Goal: Task Accomplishment & Management: Use online tool/utility

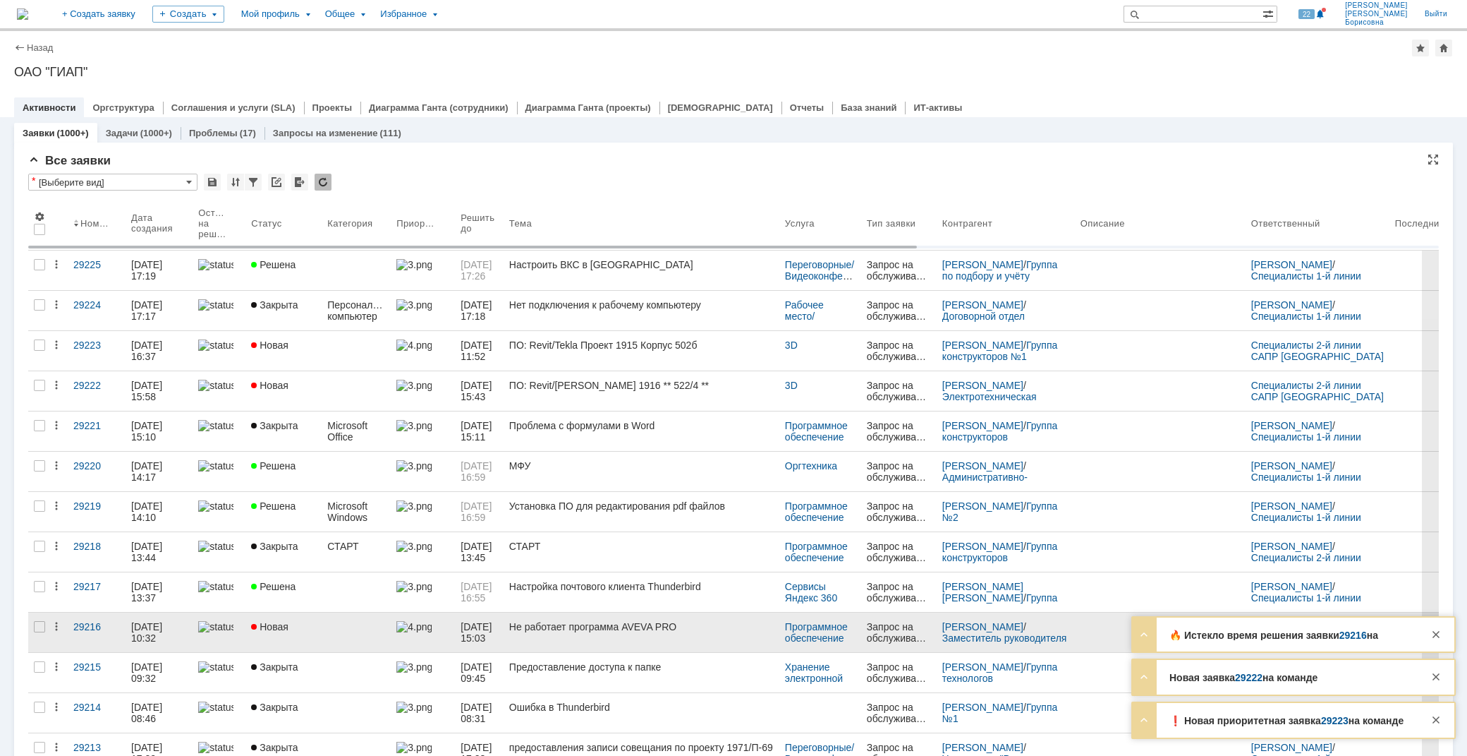
click at [581, 629] on div "Не работает программа AVEVA PRO" at bounding box center [641, 626] width 265 height 11
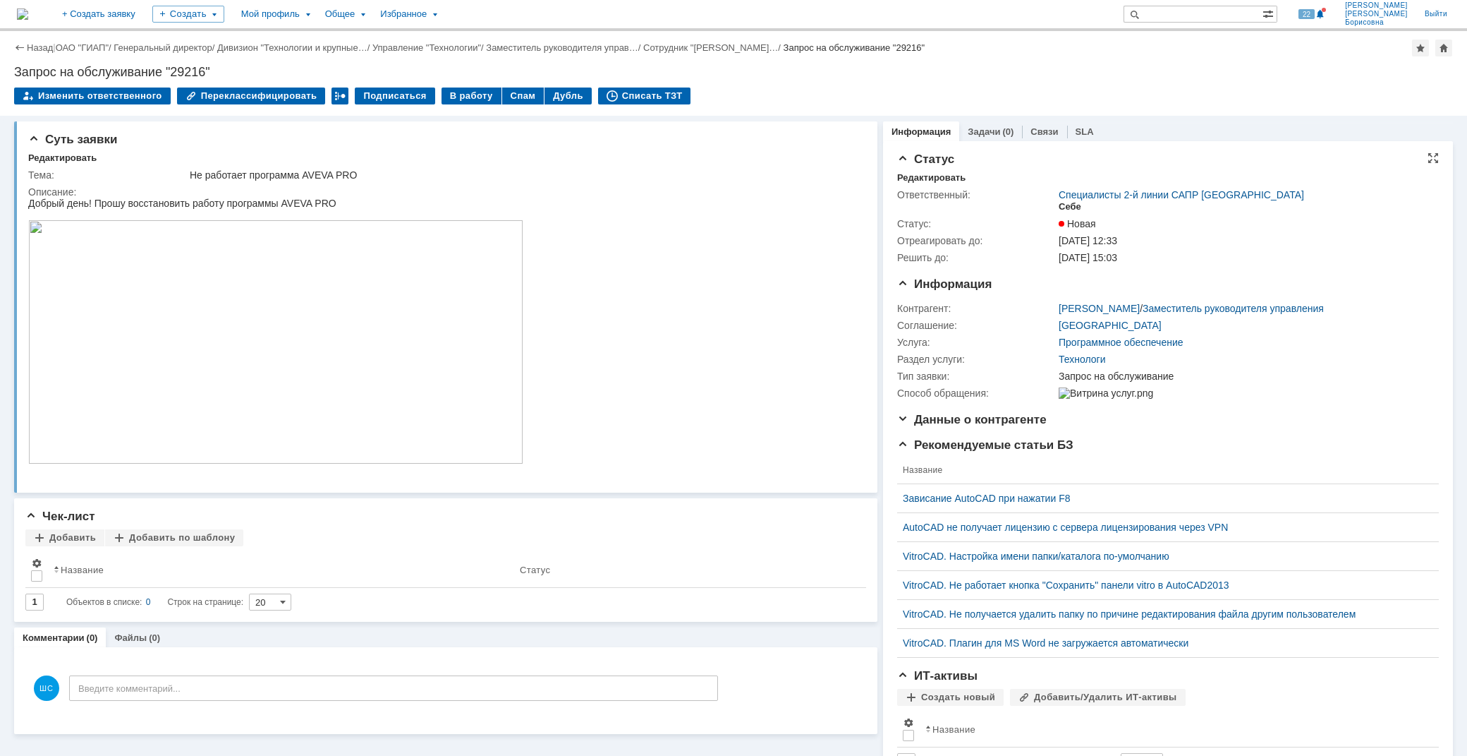
click at [1061, 205] on div "Себе" at bounding box center [1070, 206] width 23 height 11
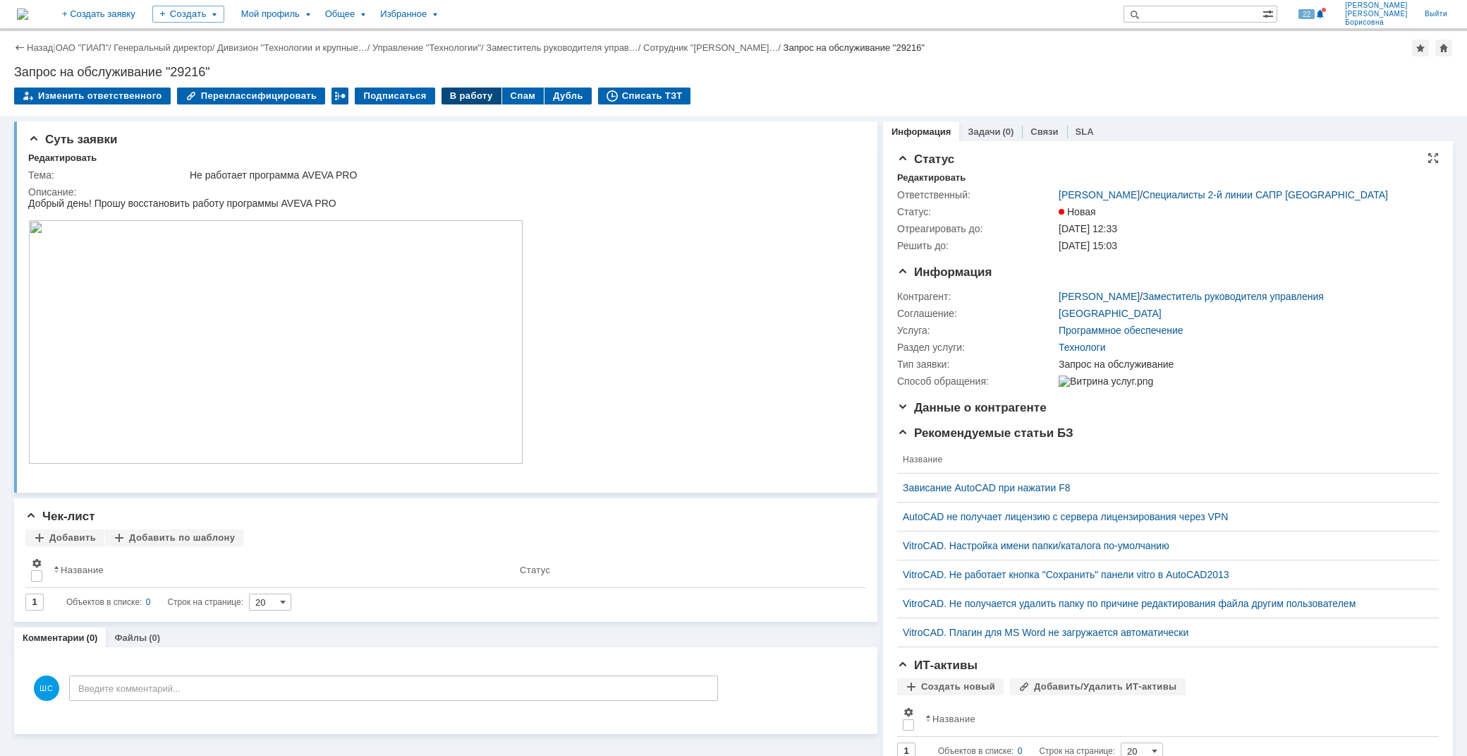
click at [461, 95] on div "В работу" at bounding box center [472, 95] width 60 height 17
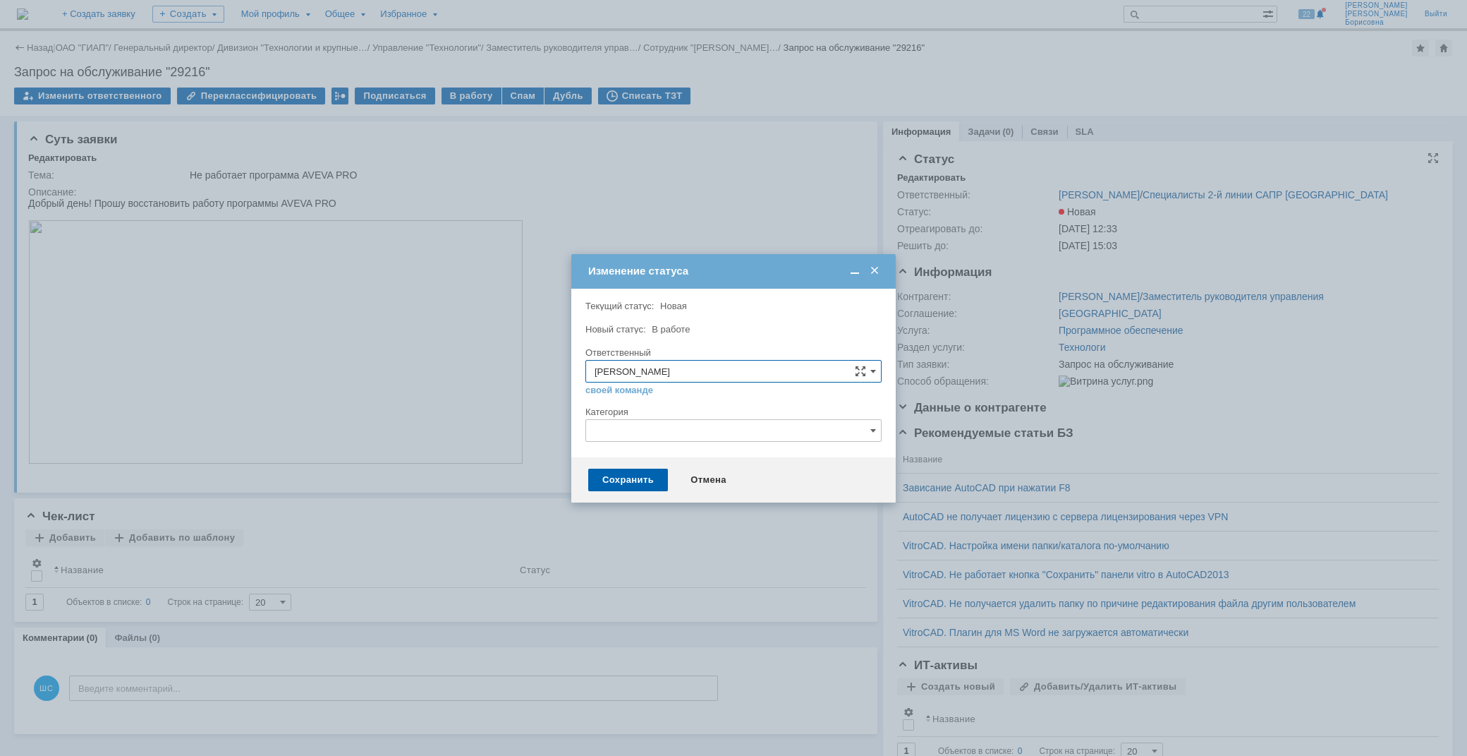
click at [725, 431] on input "text" at bounding box center [734, 430] width 296 height 23
click at [680, 611] on div "AVEVA PROII" at bounding box center [733, 618] width 295 height 23
type input "AVEVA PROII"
click at [633, 483] on div "Сохранить" at bounding box center [628, 479] width 80 height 23
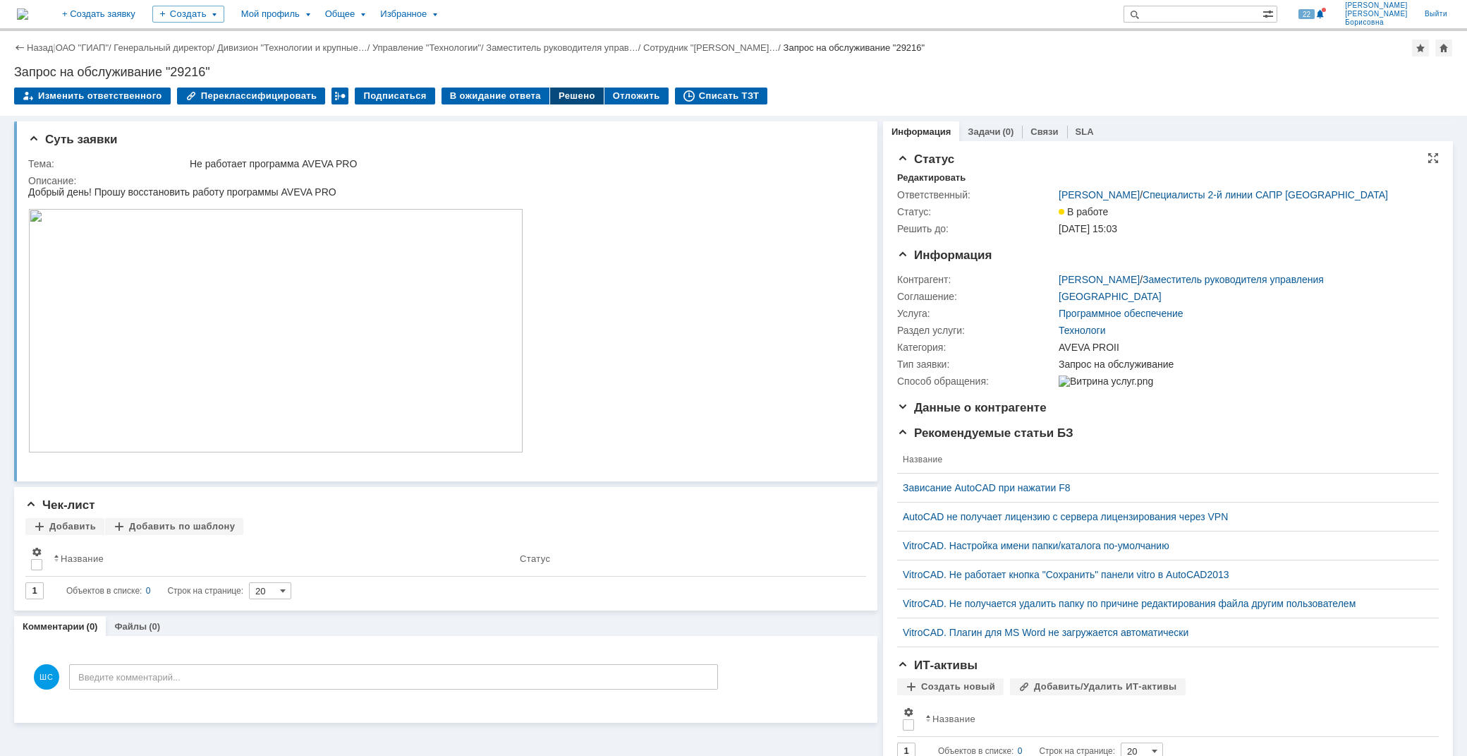
click at [552, 92] on div "Решено" at bounding box center [577, 95] width 54 height 17
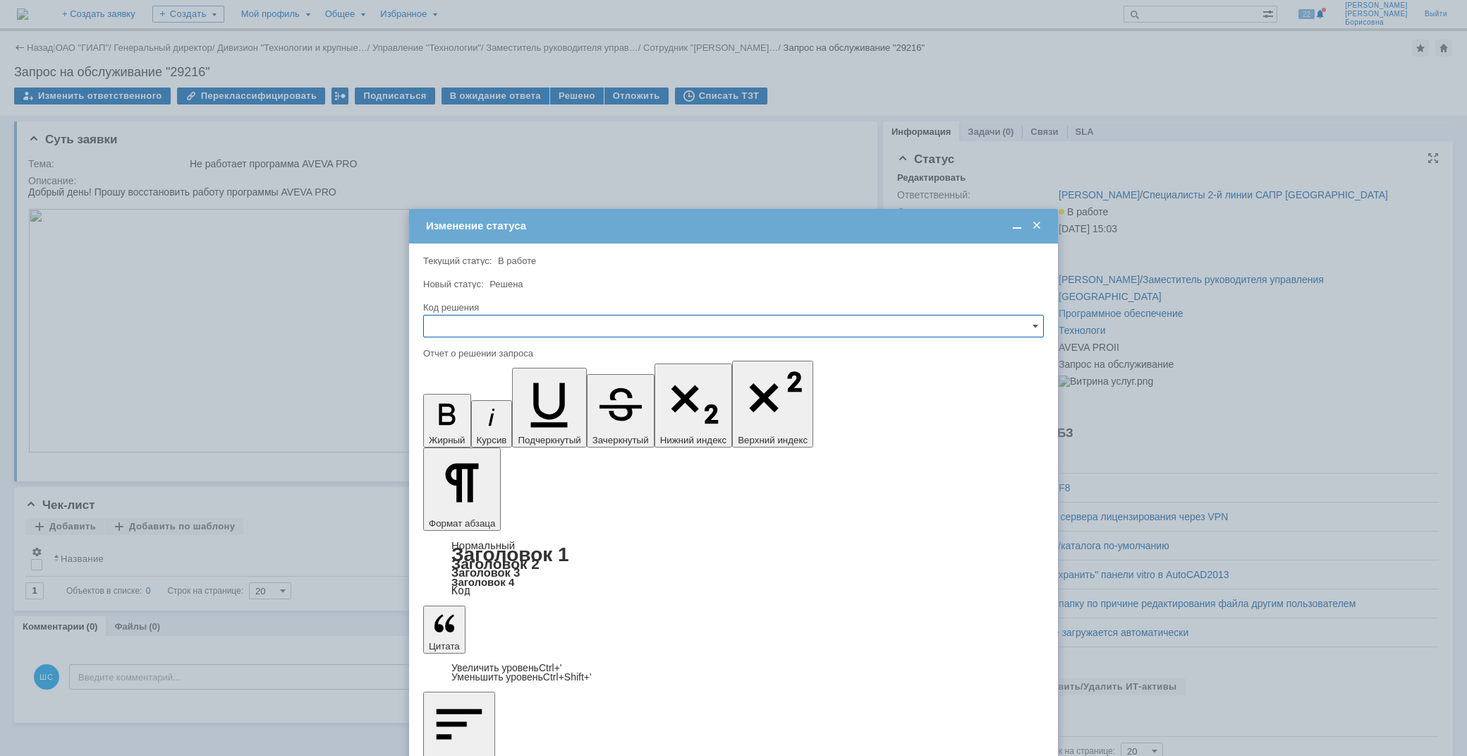
click at [563, 316] on input "text" at bounding box center [733, 326] width 621 height 23
click at [454, 416] on span "Решено" at bounding box center [733, 421] width 602 height 11
type input "Решено"
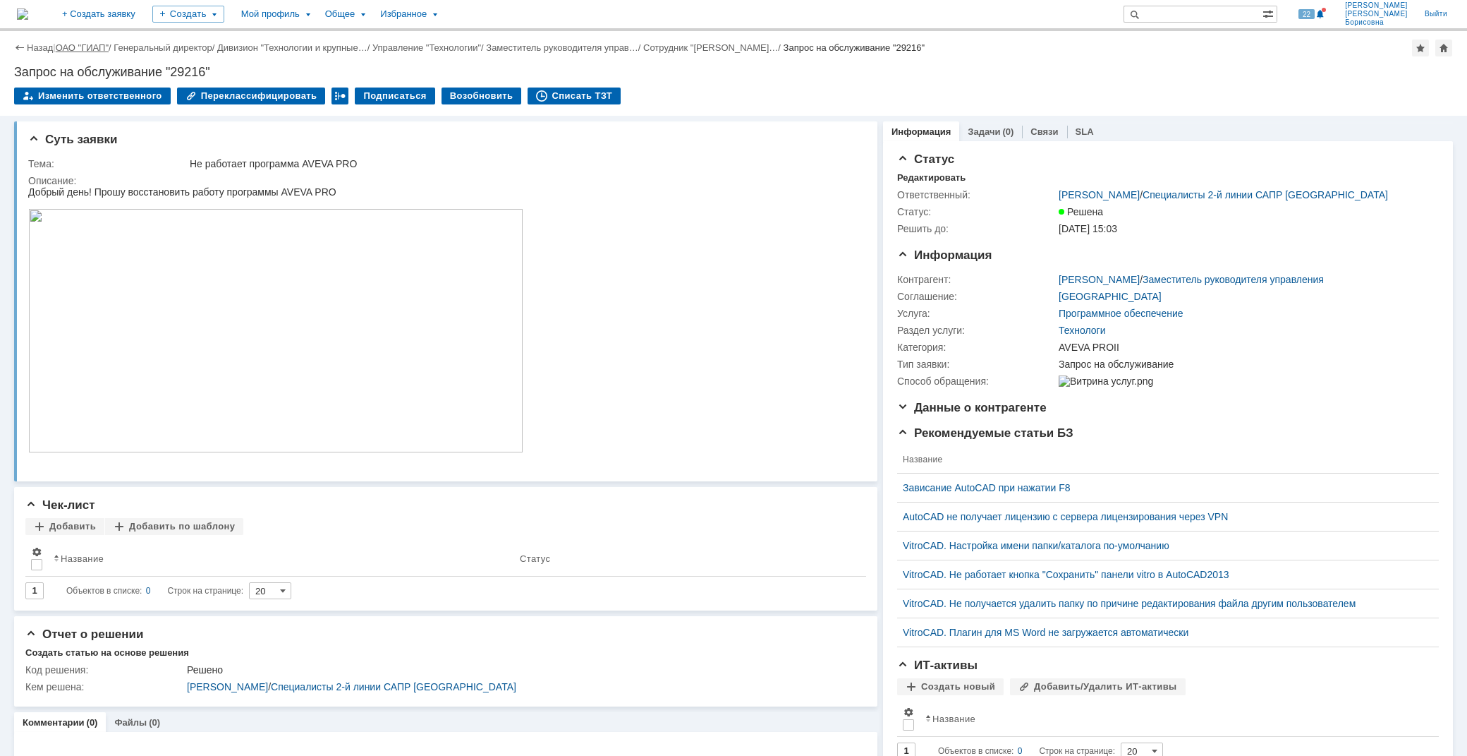
click at [86, 47] on link "ОАО "ГИАП"" at bounding box center [82, 47] width 53 height 11
